Goal: Find specific page/section: Find specific page/section

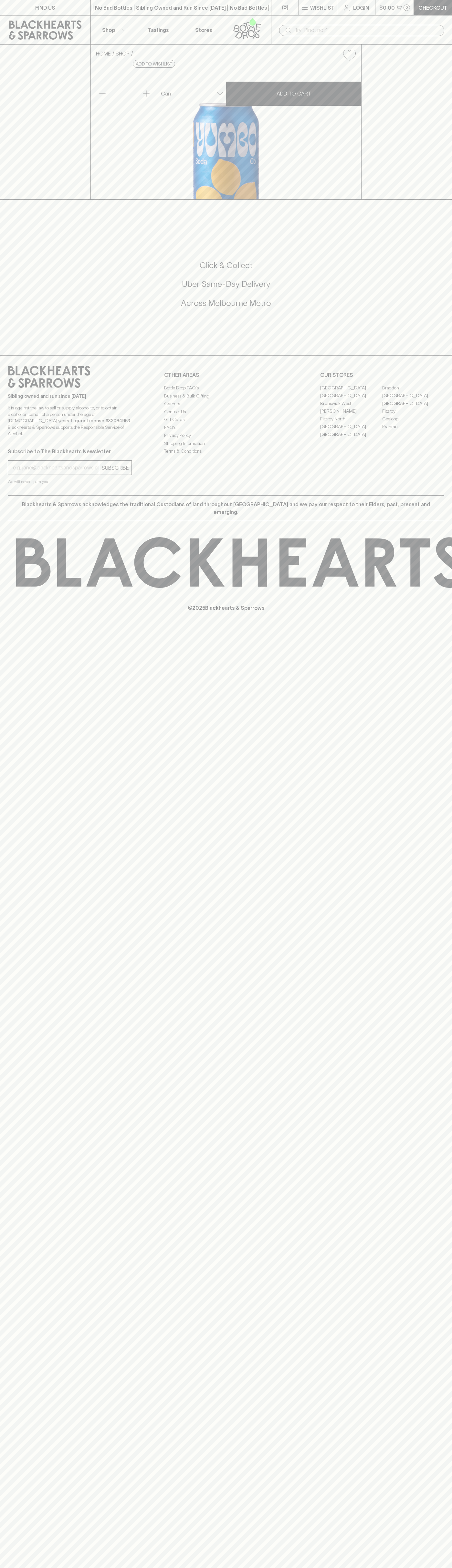
click at [351, 430] on link "[GEOGRAPHIC_DATA]" at bounding box center [351, 426] width 62 height 8
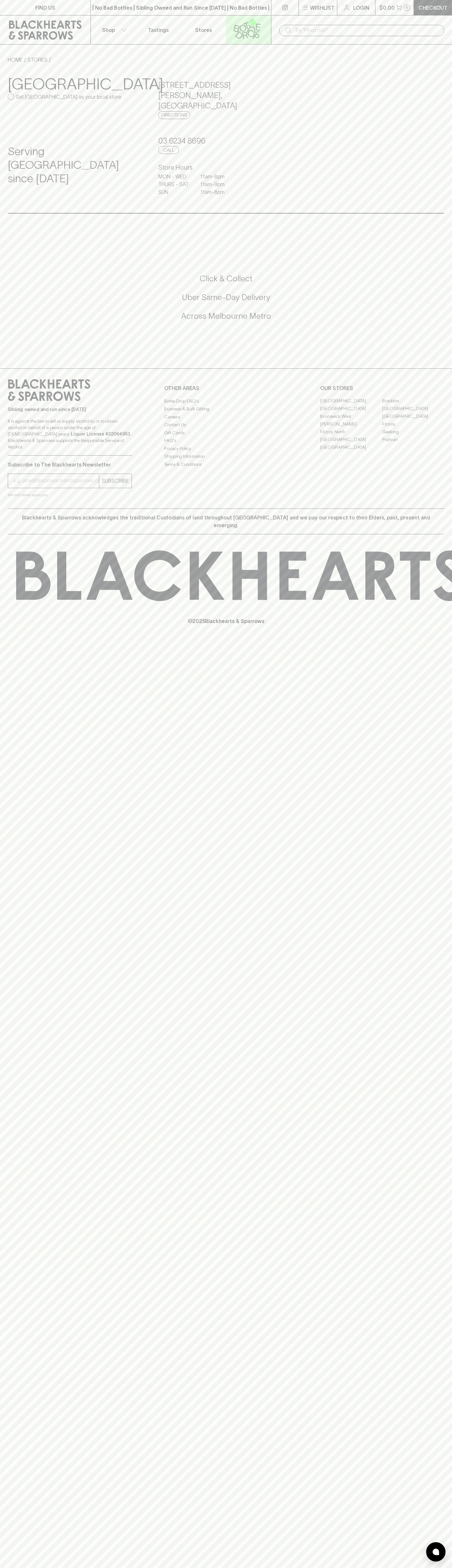
click at [228, 16] on link at bounding box center [249, 29] width 45 height 29
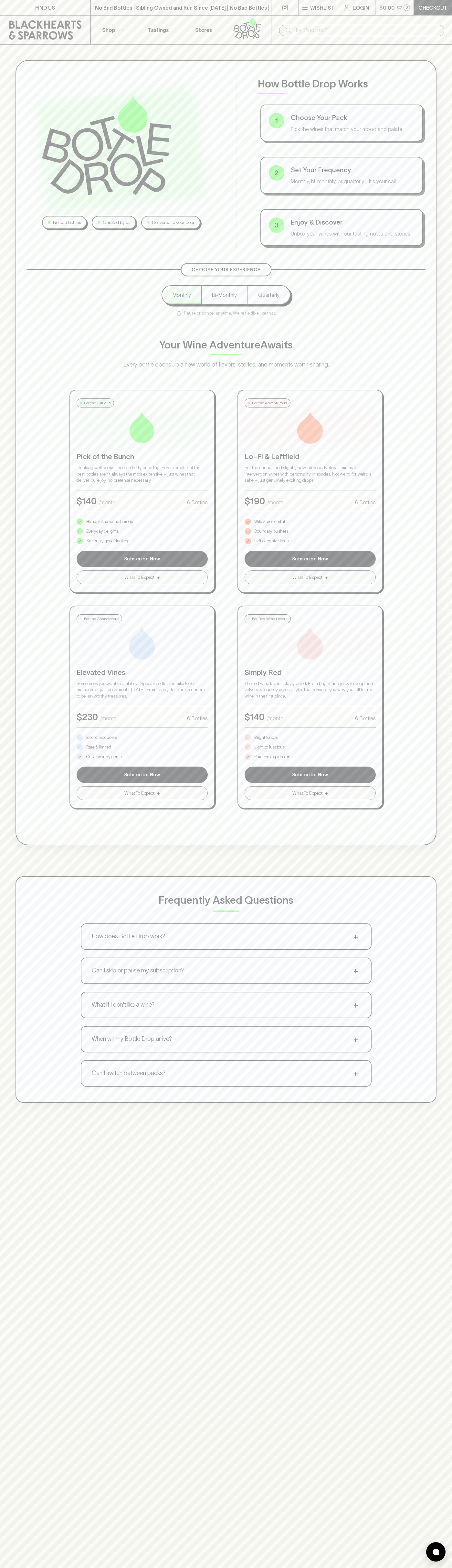
click at [261, 1567] on html "FIND US | No Bad Bottles | Sibling Owned and Run Since [DATE] | No Bad Bottles …" at bounding box center [226, 1013] width 452 height 2027
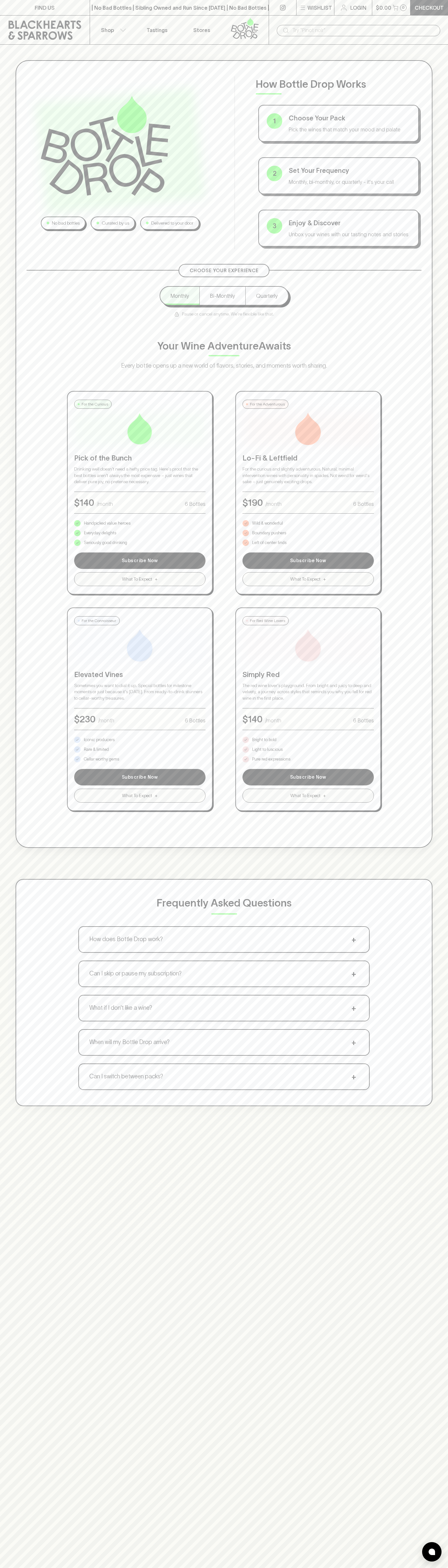
click at [28, 796] on div "Choose Your Experience Monthly Bi-Monthly Quarterly Pause or cancel anytime. We…" at bounding box center [223, 540] width 395 height 541
click at [271, 759] on p "Pure red expressions" at bounding box center [271, 759] width 38 height 7
type input "[PERSON_NAME]"
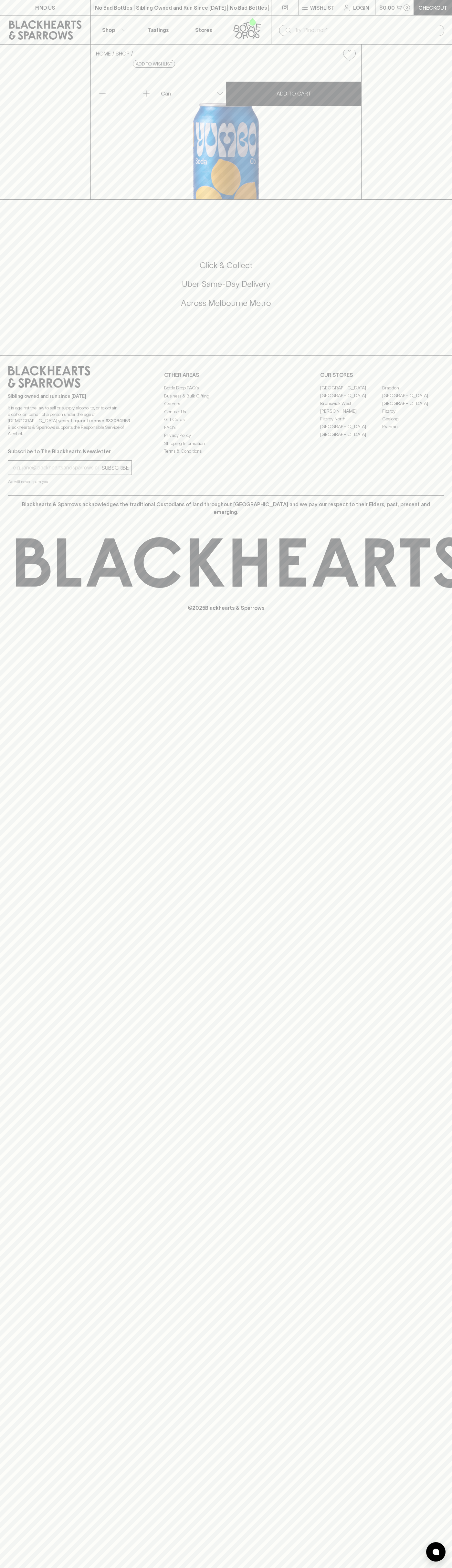
click at [351, 430] on link "[GEOGRAPHIC_DATA]" at bounding box center [351, 426] width 62 height 8
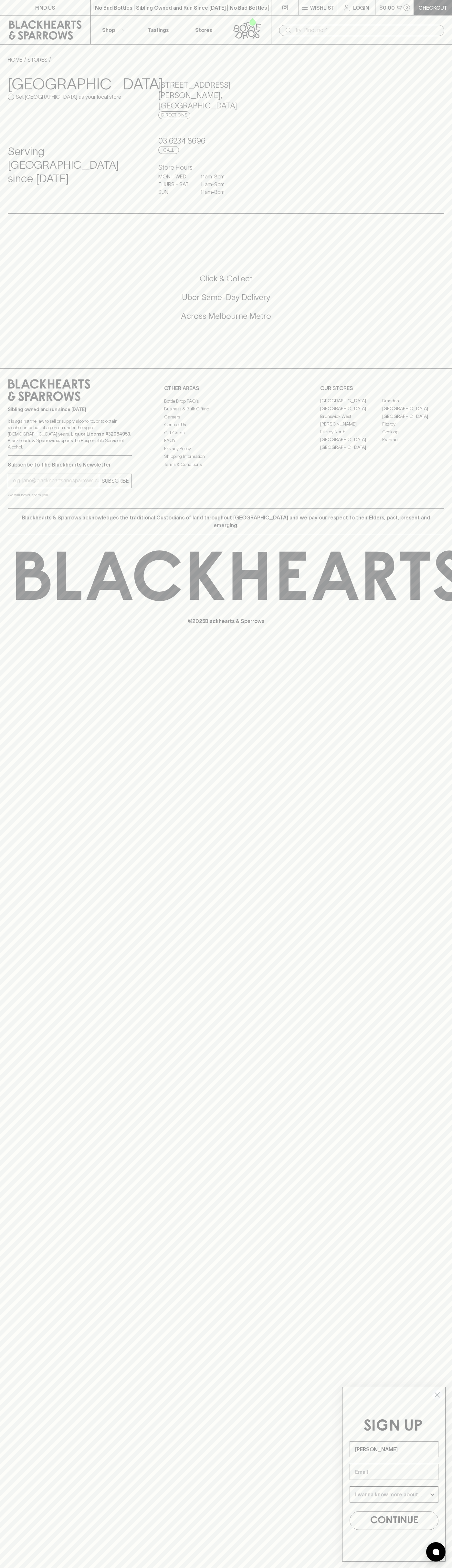
type input "[PERSON_NAME]"
